Goal: Find contact information: Find contact information

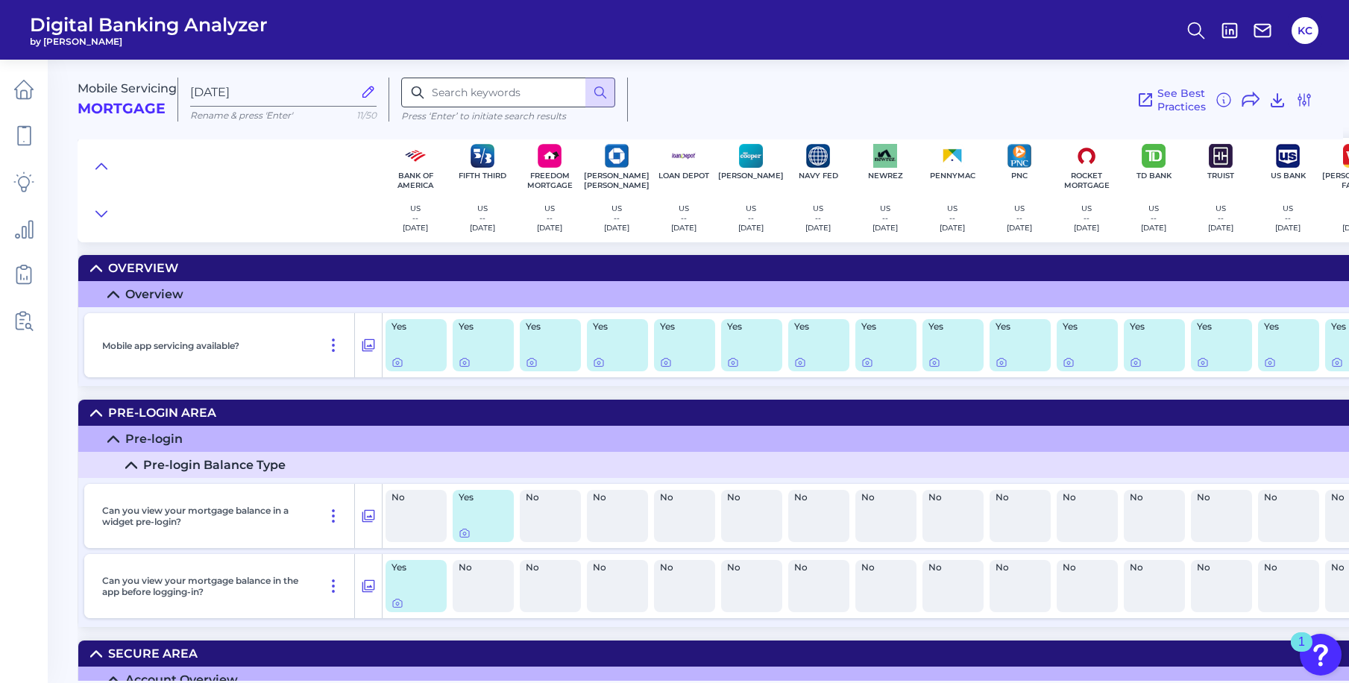
scroll to position [93, 0]
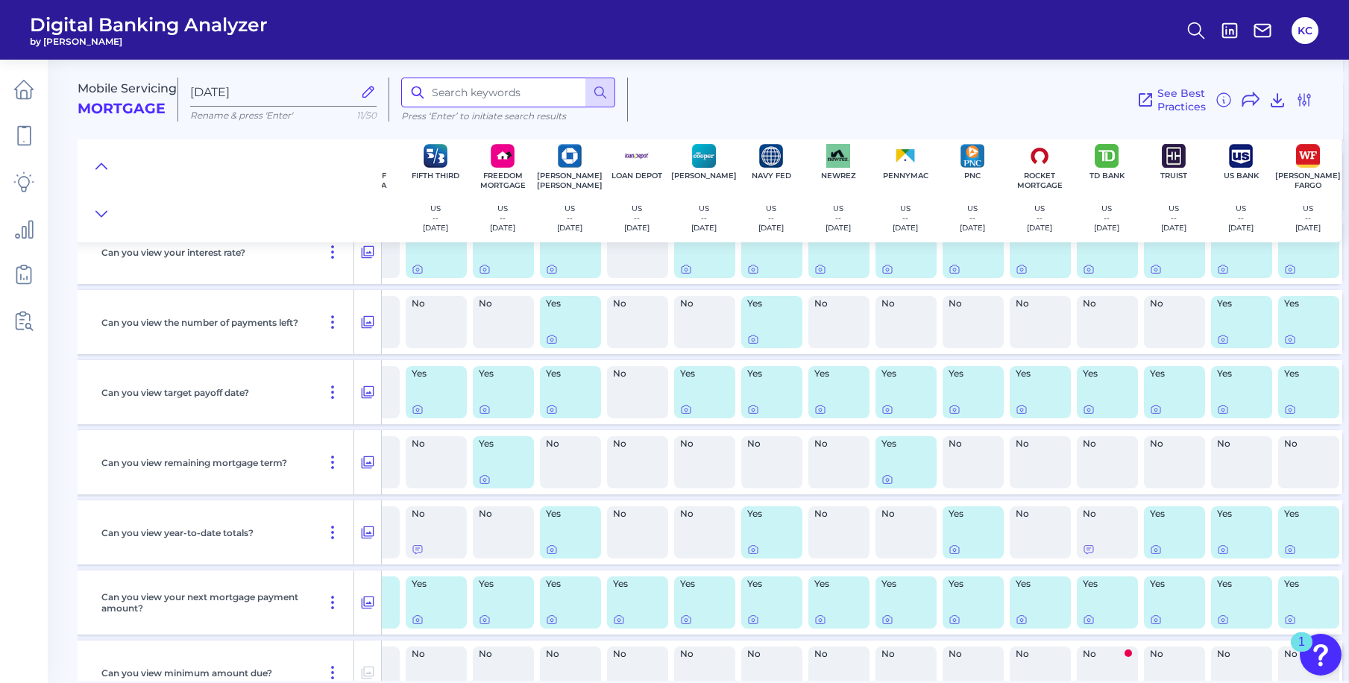
click at [484, 88] on input at bounding box center [508, 93] width 214 height 30
type input "contact"
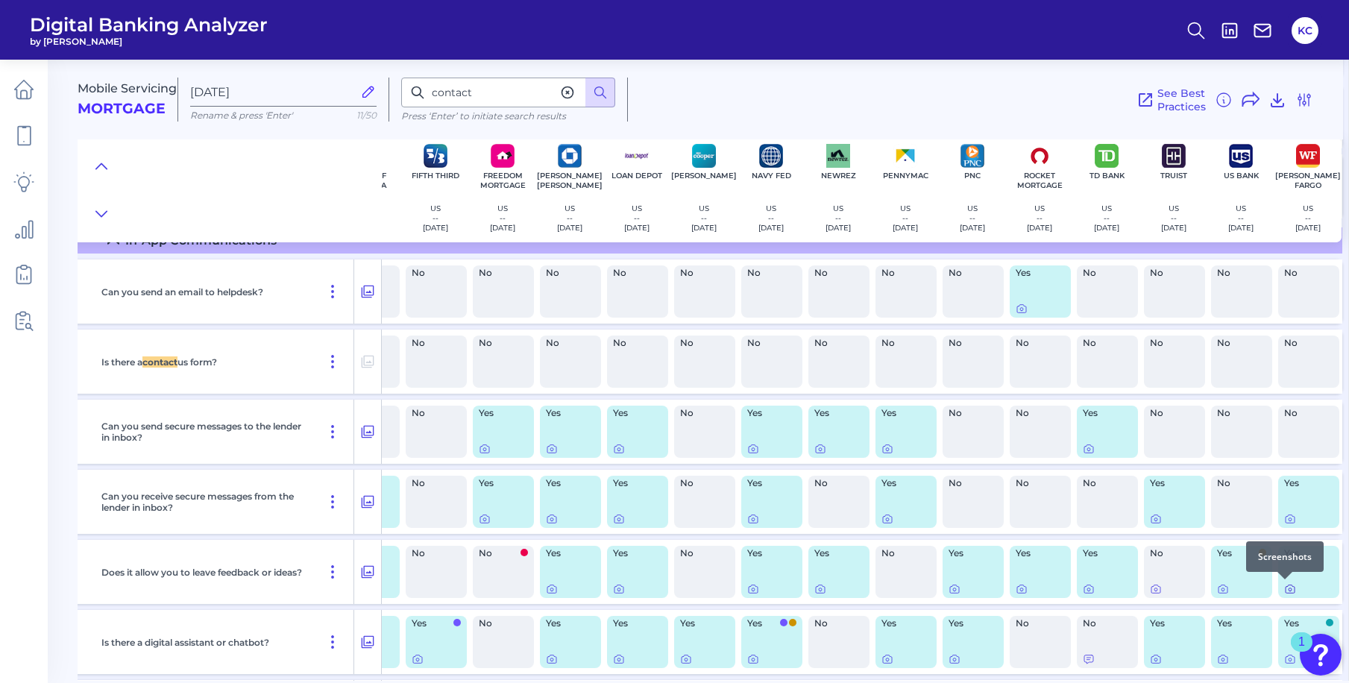
click at [1289, 589] on icon at bounding box center [1290, 590] width 3 height 3
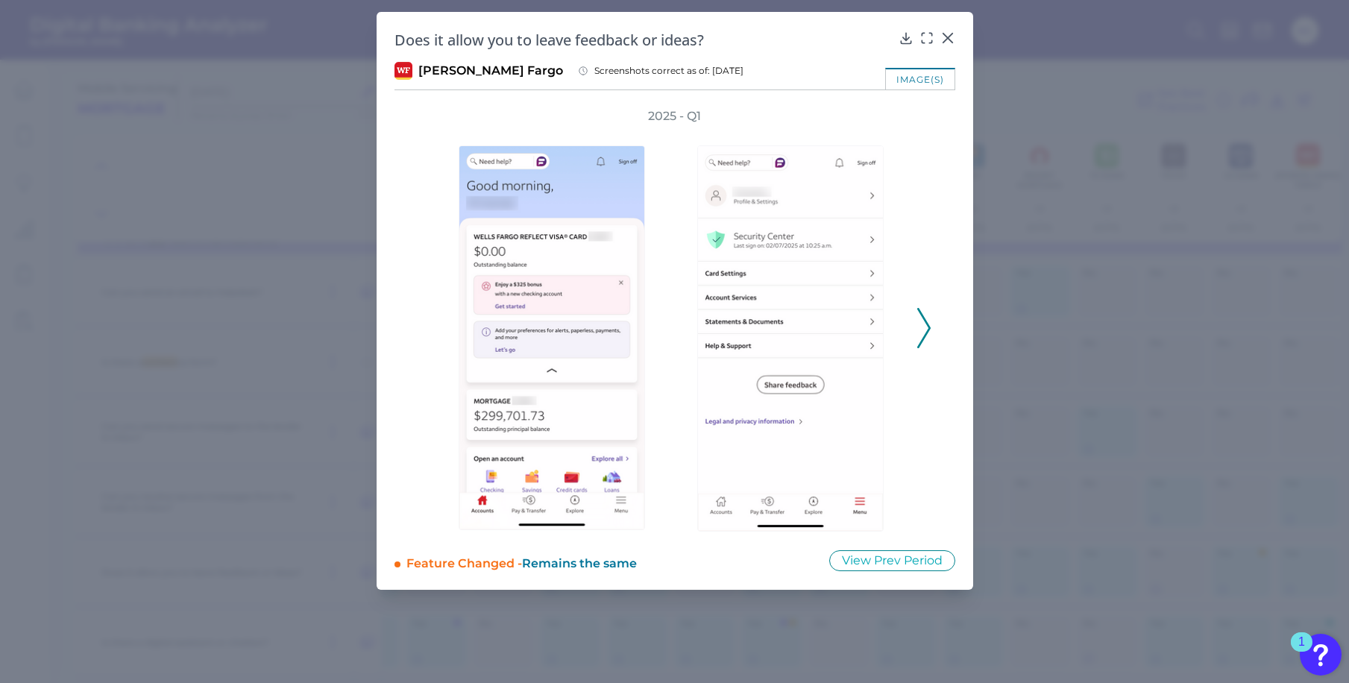
click at [926, 334] on polyline at bounding box center [923, 328] width 11 height 38
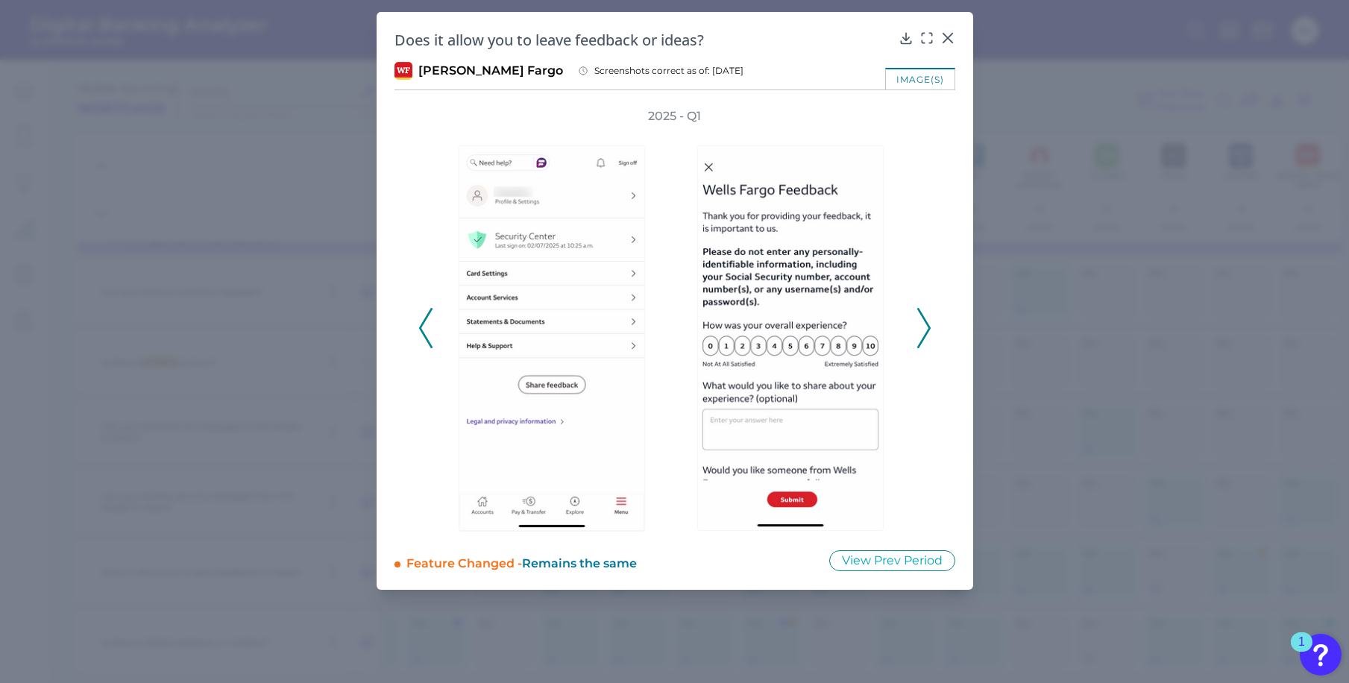
click at [922, 335] on icon at bounding box center [924, 328] width 13 height 40
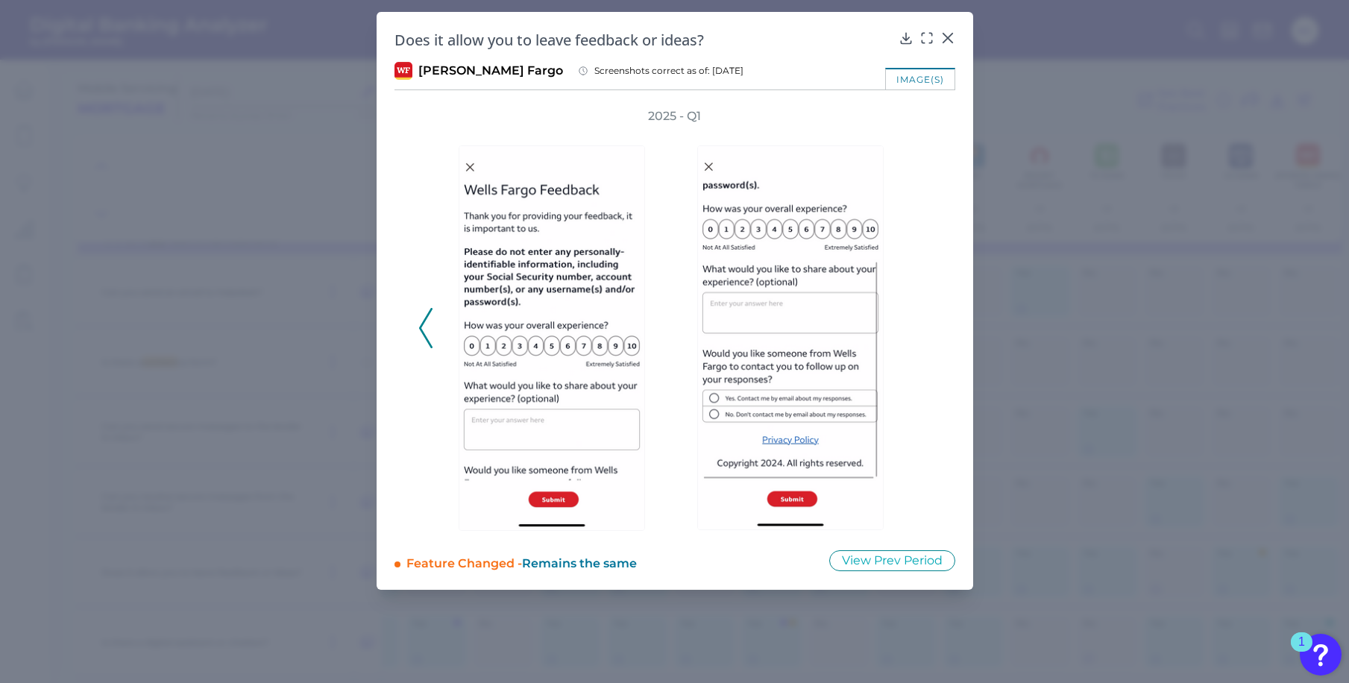
click at [922, 335] on div "2025 - Q1" at bounding box center [674, 320] width 513 height 424
click at [944, 34] on icon at bounding box center [947, 38] width 9 height 9
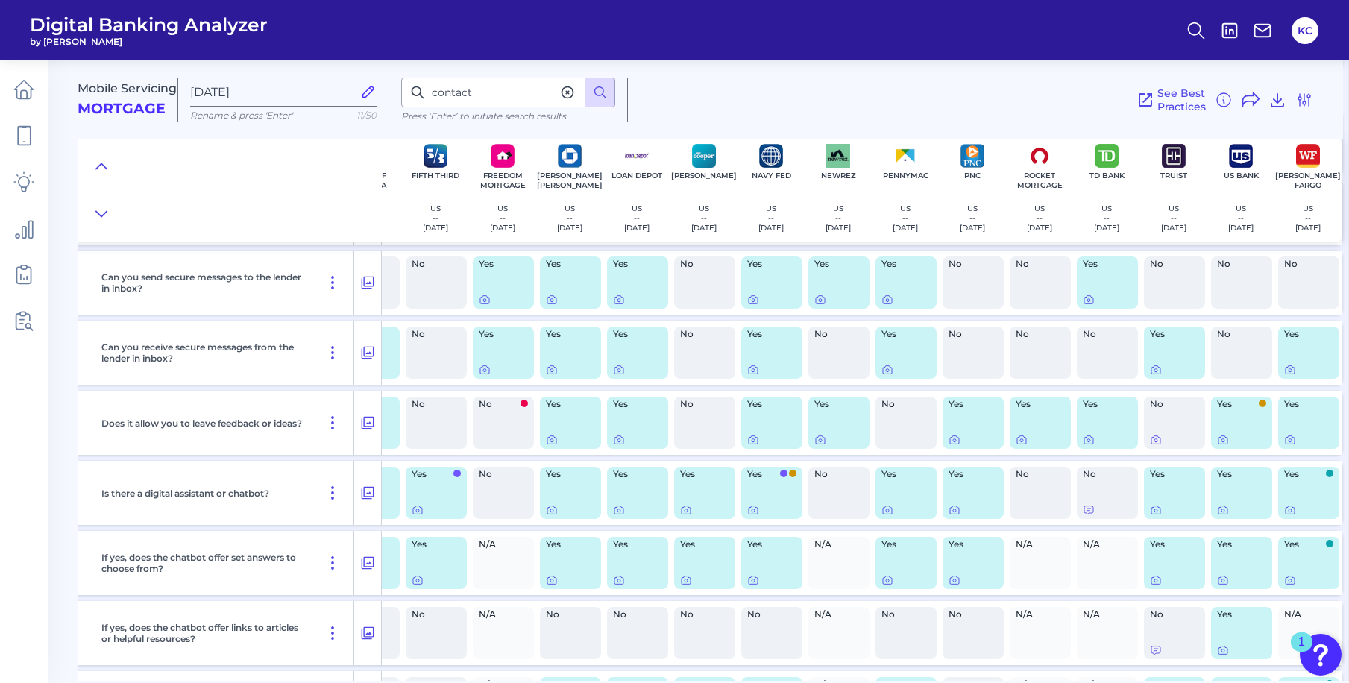
scroll to position [11870, 53]
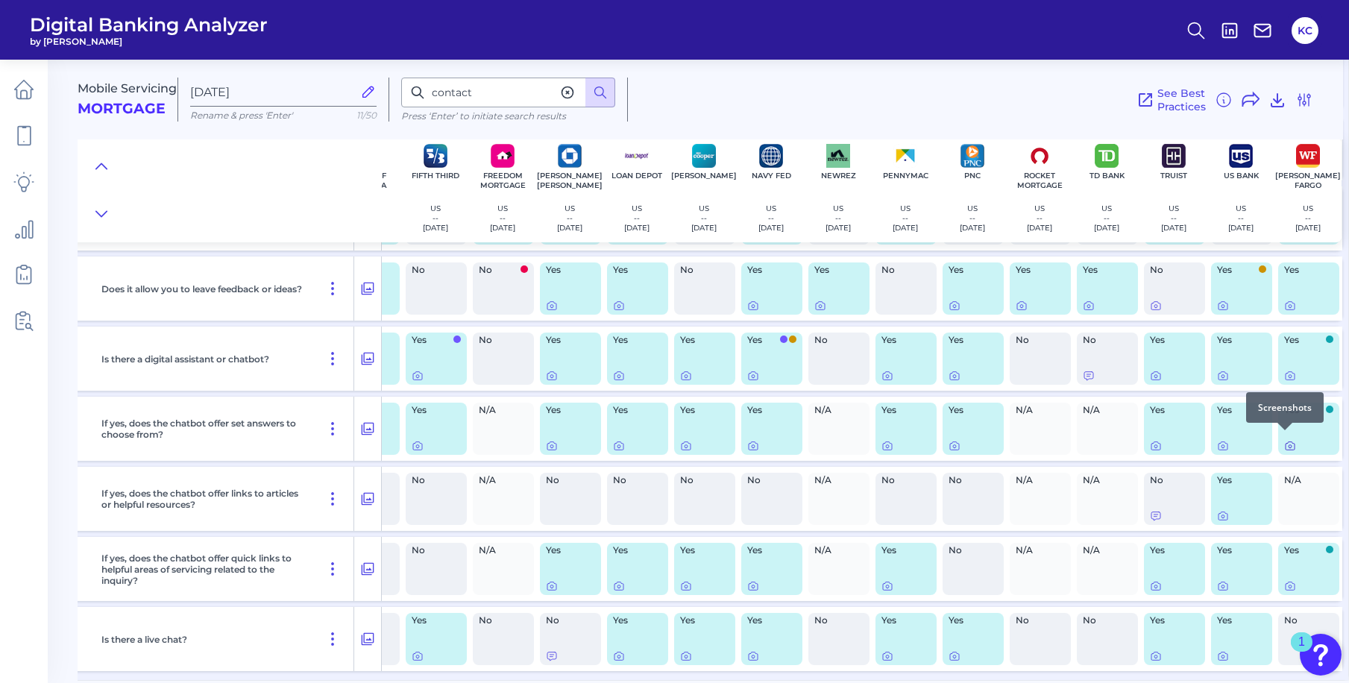
click at [1287, 440] on icon at bounding box center [1291, 446] width 12 height 12
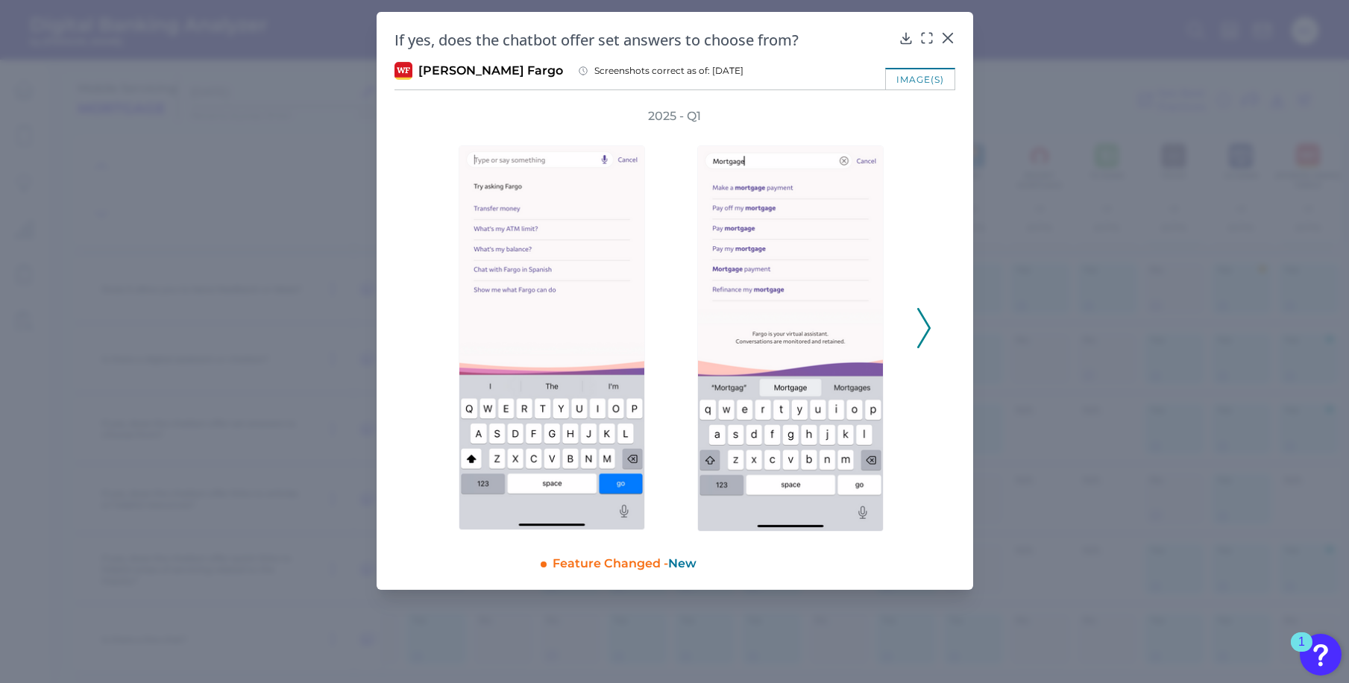
click at [926, 336] on icon at bounding box center [924, 328] width 13 height 40
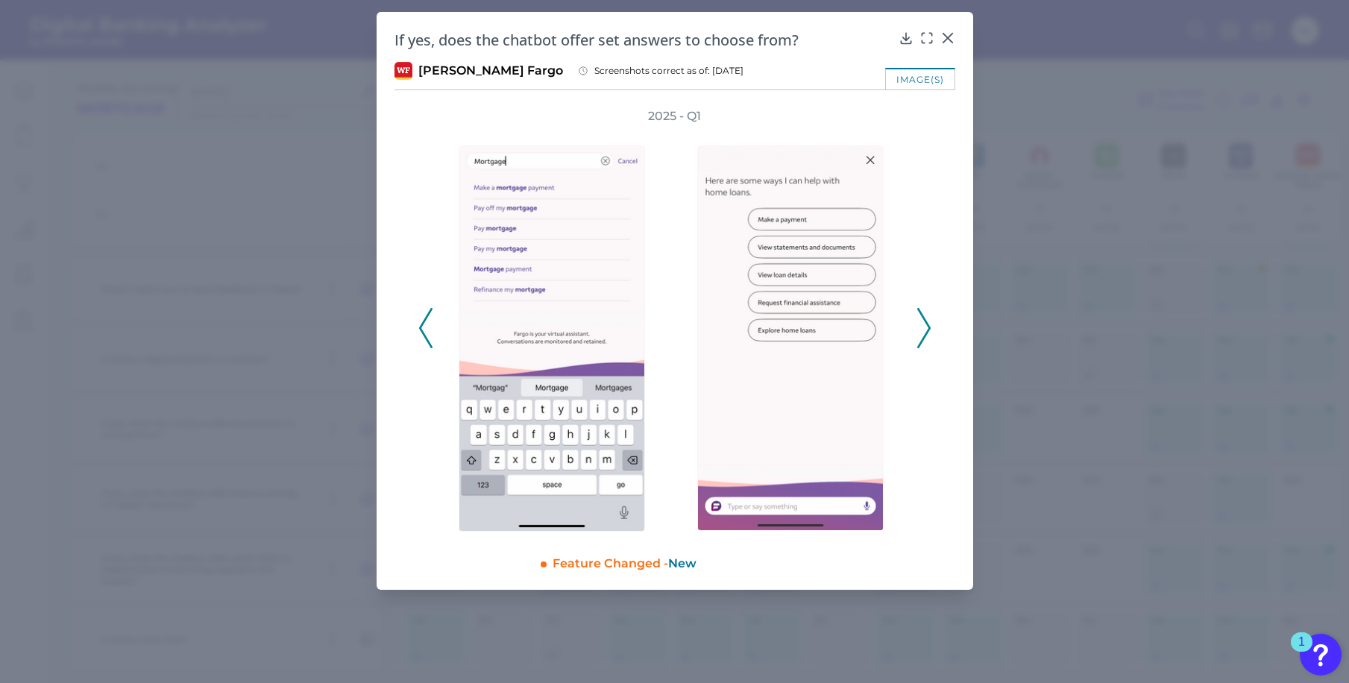
click at [926, 336] on icon at bounding box center [924, 328] width 13 height 40
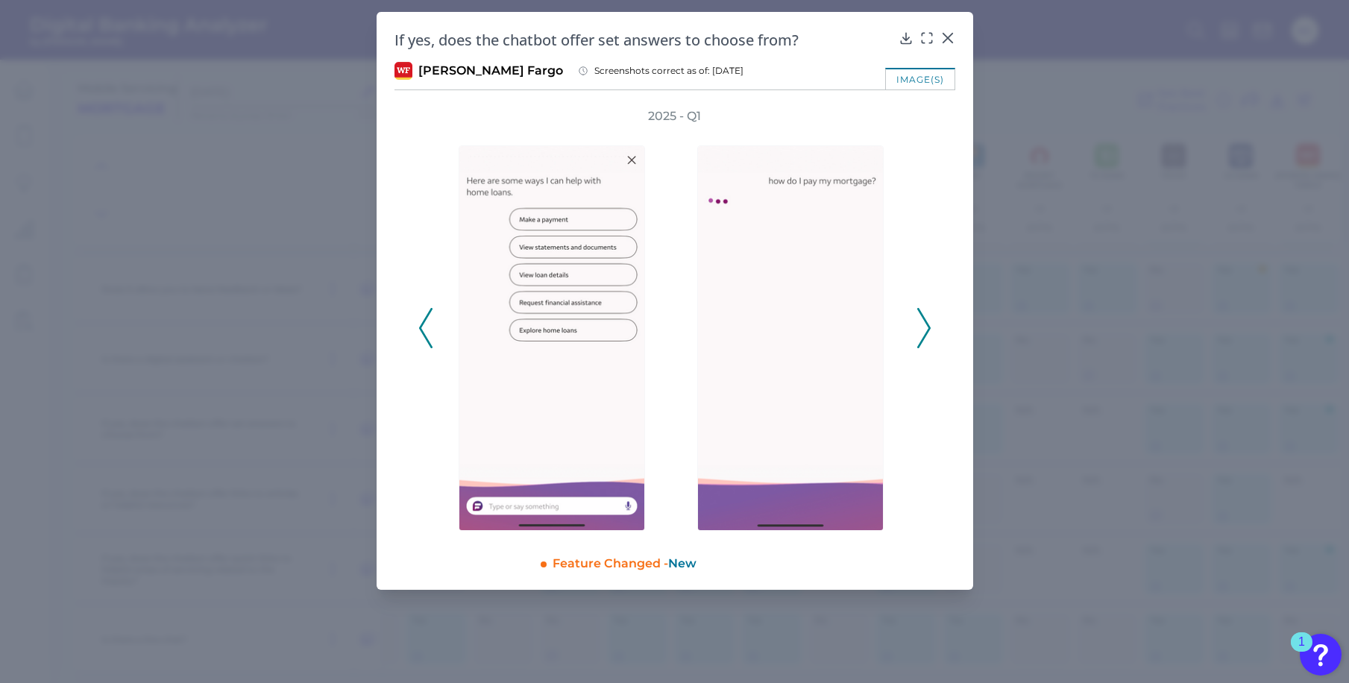
click at [926, 336] on icon at bounding box center [924, 328] width 13 height 40
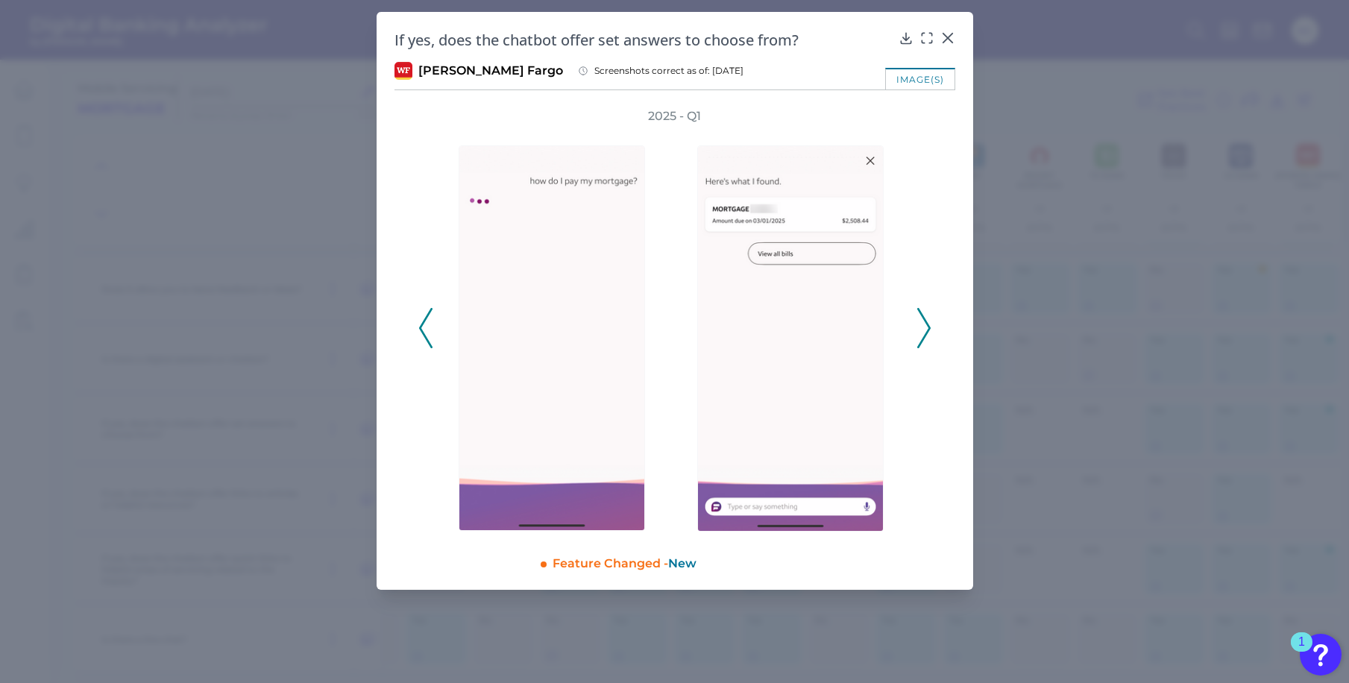
click at [926, 336] on icon at bounding box center [924, 328] width 13 height 40
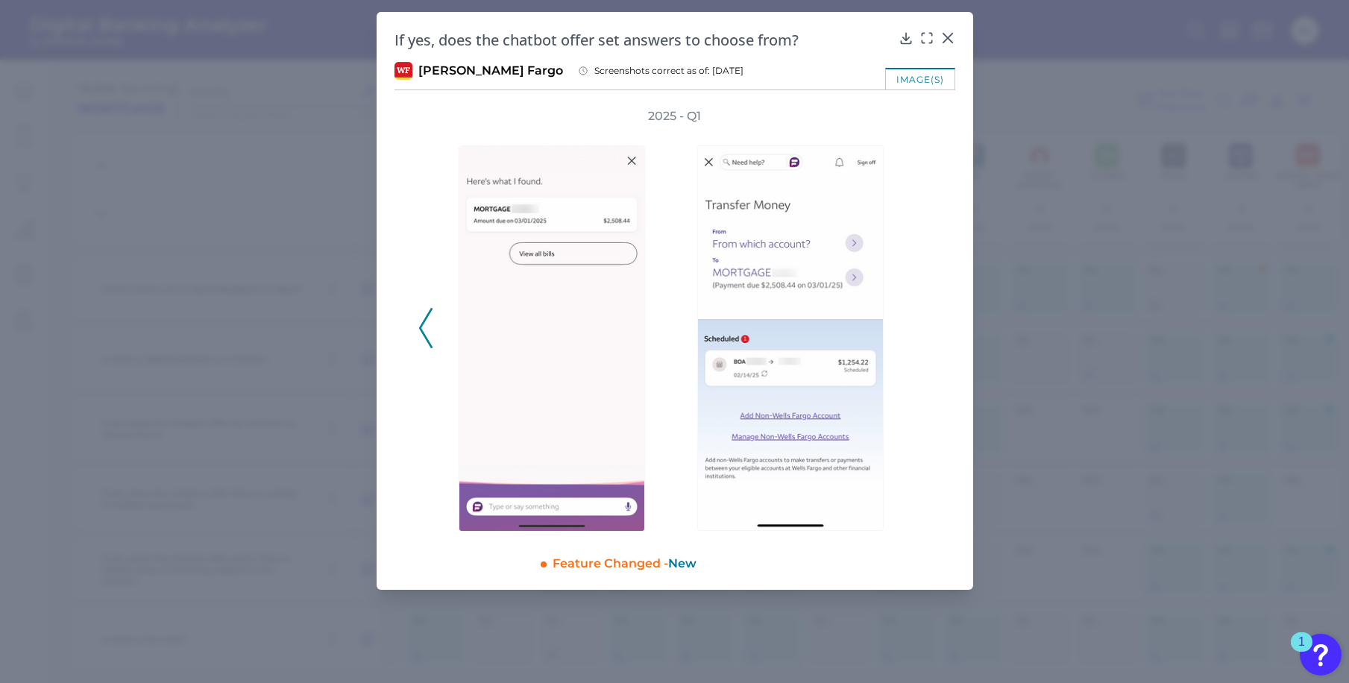
click at [926, 336] on div "2025 - Q1" at bounding box center [674, 320] width 513 height 424
click at [950, 31] on icon at bounding box center [948, 38] width 15 height 15
